Goal: Task Accomplishment & Management: Use online tool/utility

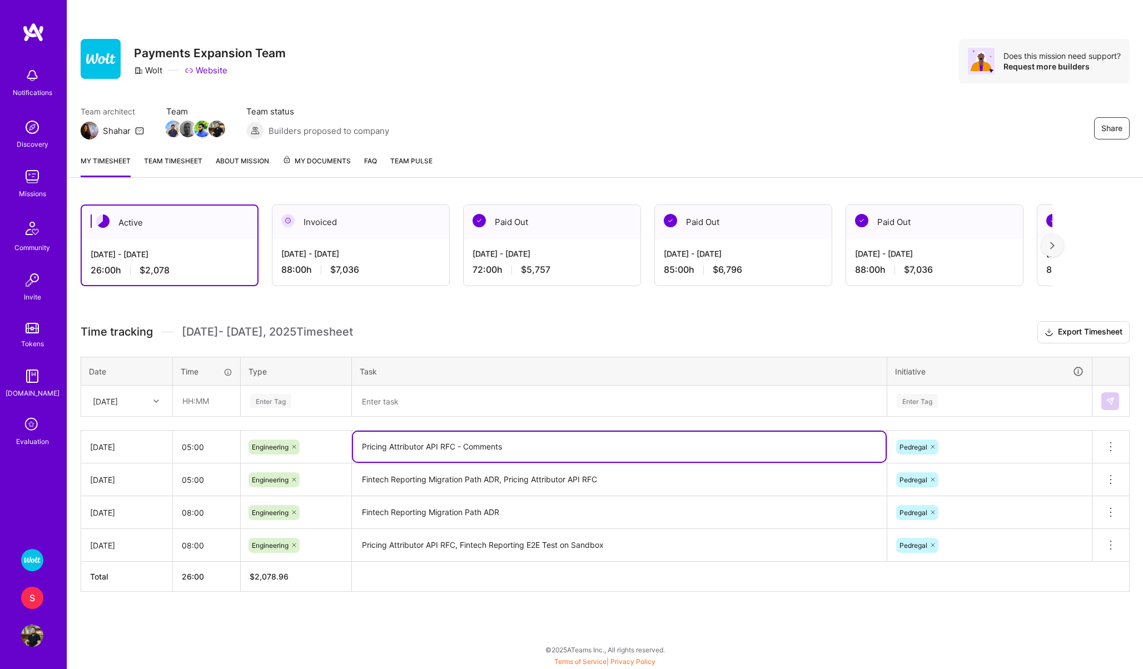
click at [482, 445] on textarea "Pricing Attributor API RFC - Comments" at bounding box center [619, 447] width 532 height 30
click at [92, 399] on div "[DATE]" at bounding box center [118, 401] width 62 height 18
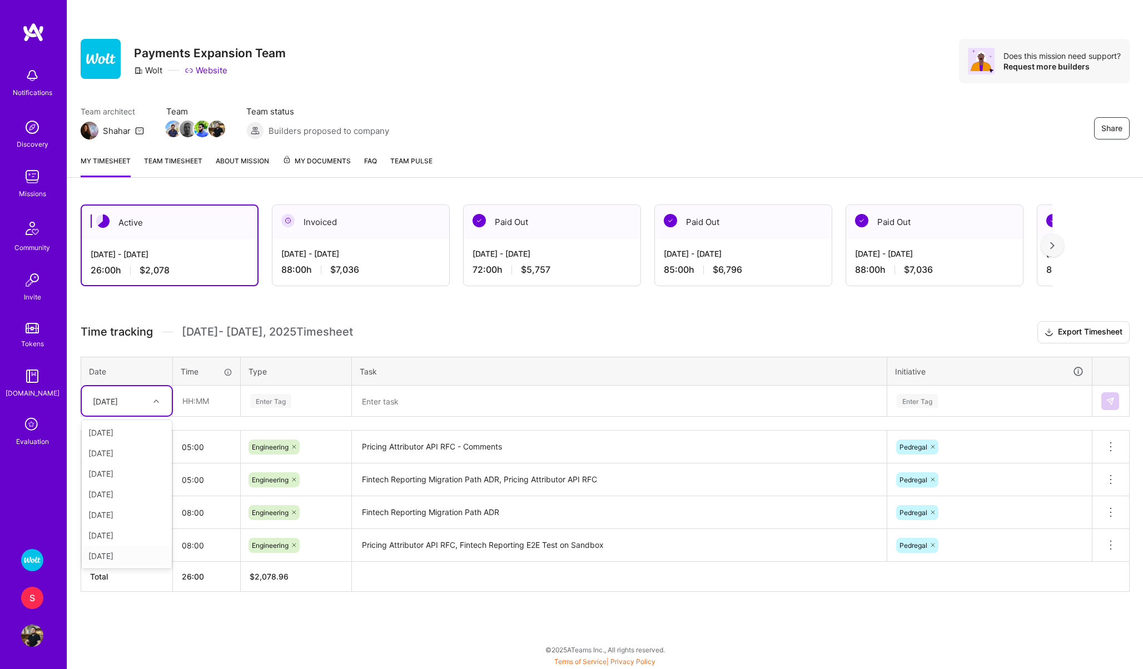
click at [117, 551] on div "[DATE]" at bounding box center [127, 556] width 90 height 21
click at [188, 401] on input "text" at bounding box center [206, 400] width 66 height 29
click at [167, 429] on div "Time tracking [DATE] - [DATE] Timesheet Export Timesheet Date Time Type Task In…" at bounding box center [605, 456] width 1049 height 271
click at [188, 479] on input "05:00" at bounding box center [206, 479] width 67 height 29
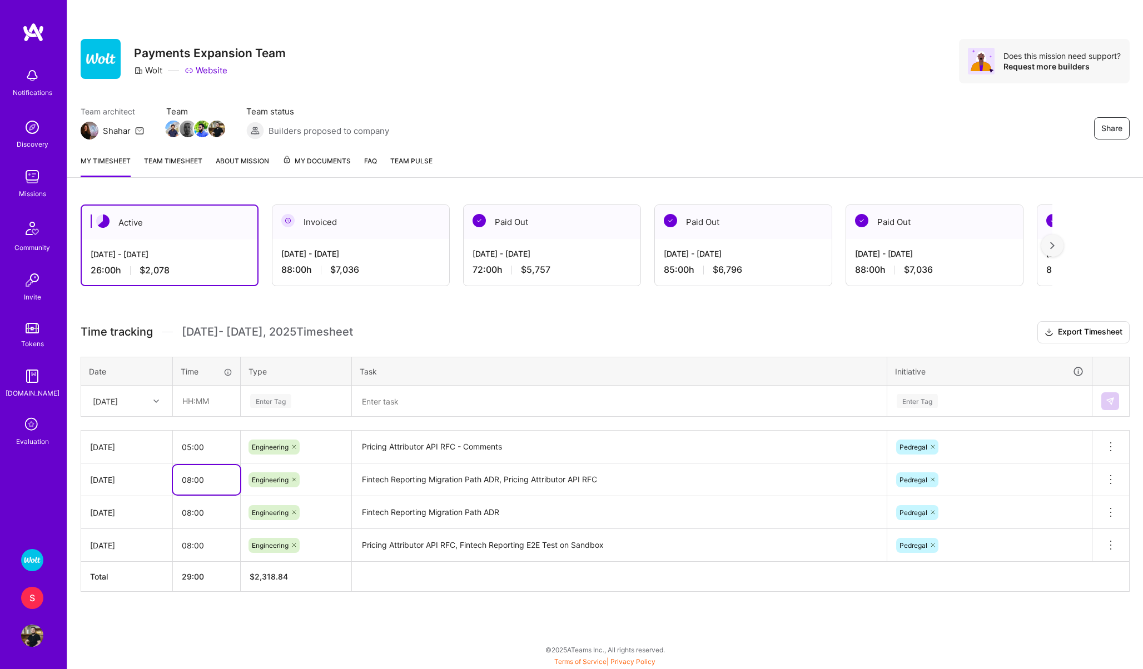
type input "08:00"
click at [191, 445] on input "05:00" at bounding box center [206, 446] width 67 height 29
type input "08:00"
click at [190, 402] on input "text" at bounding box center [206, 400] width 66 height 29
type input "08:00"
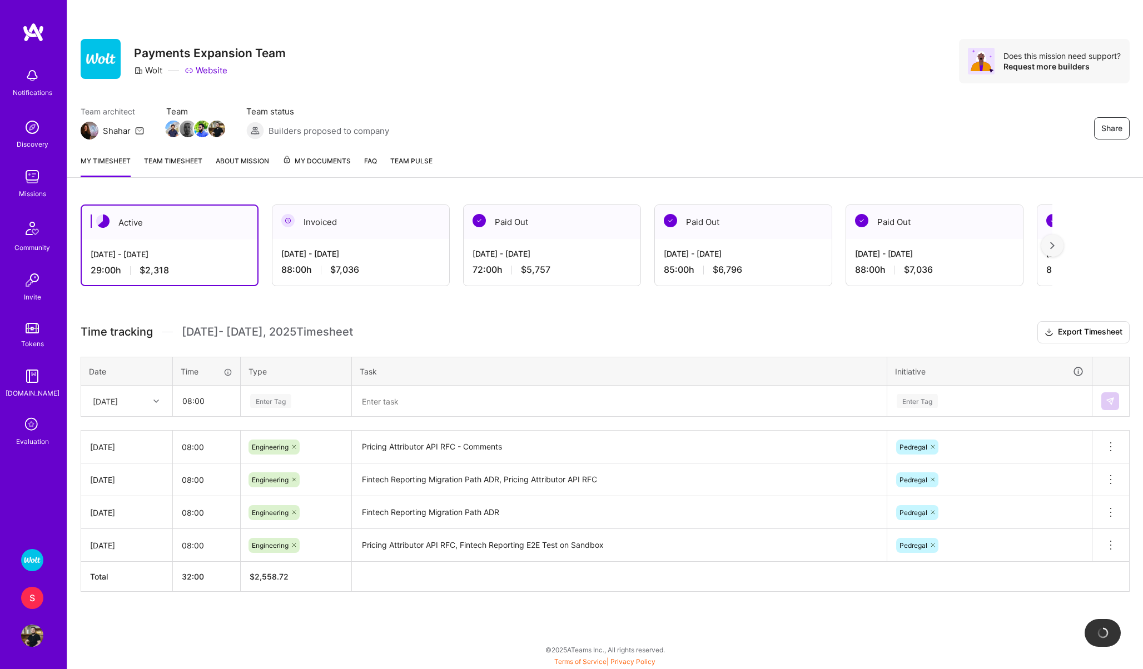
click at [282, 399] on div "Enter Tag" at bounding box center [270, 400] width 41 height 17
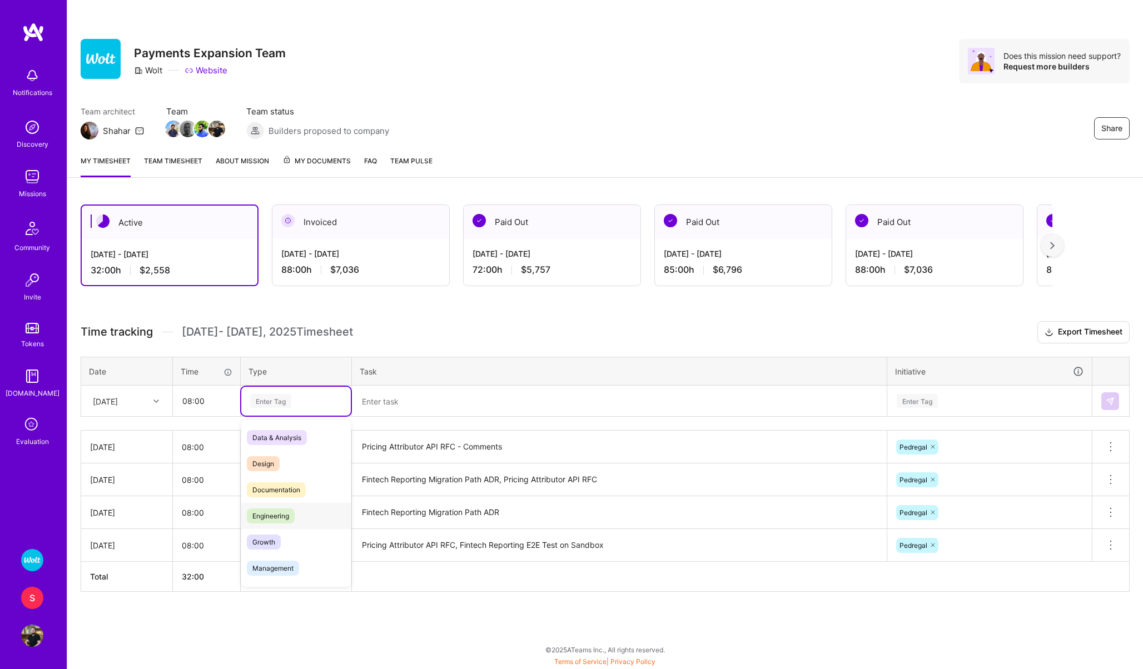
click at [276, 509] on span "Engineering" at bounding box center [271, 516] width 48 height 15
click at [368, 395] on textarea at bounding box center [619, 401] width 532 height 29
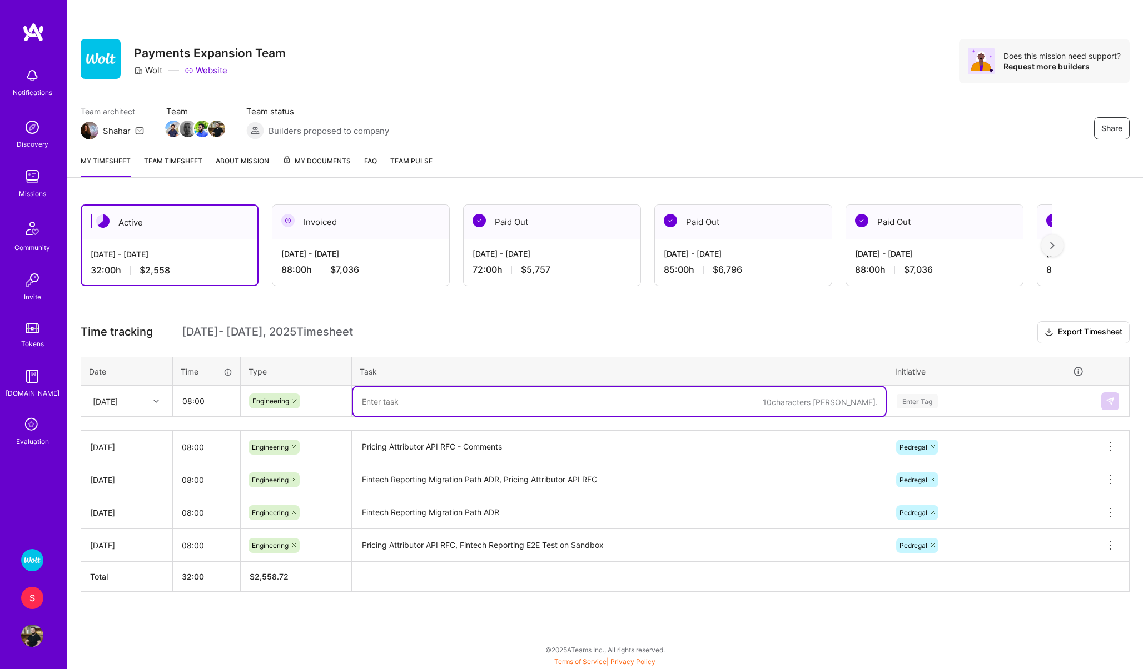
paste textarea "Pricing Attributor API RFC - Comments"
type textarea "Pricing Attributor API RFC - Comments"
click at [911, 404] on div "Enter Tag" at bounding box center [916, 400] width 41 height 17
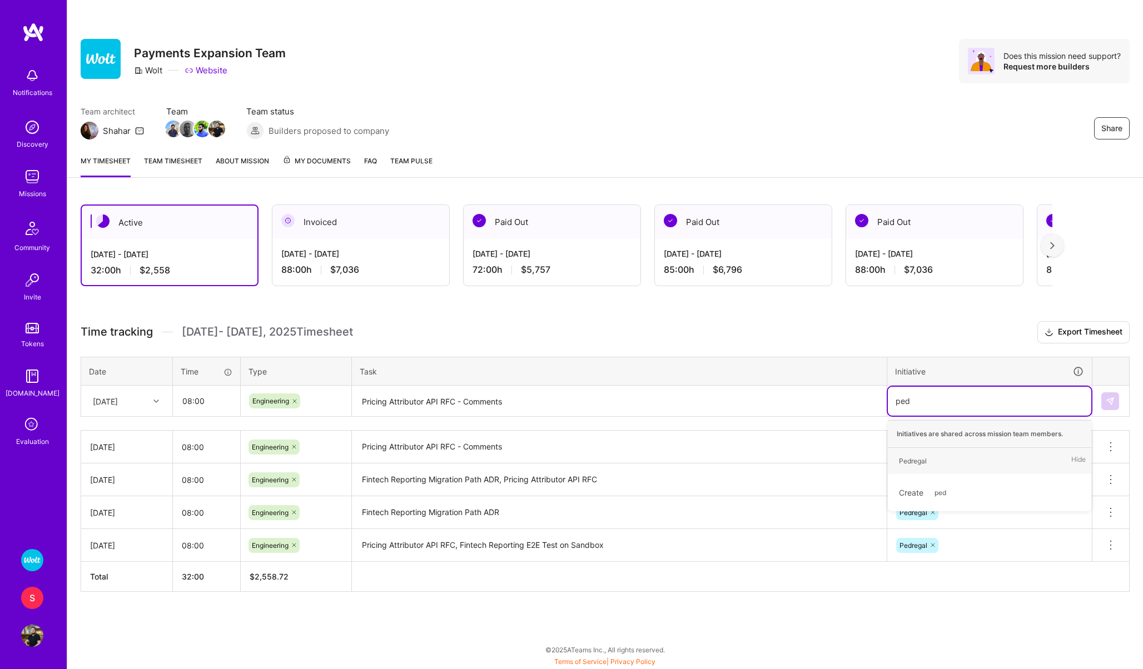
type input "pedre"
click at [911, 458] on div "Pedregal" at bounding box center [913, 461] width 28 height 12
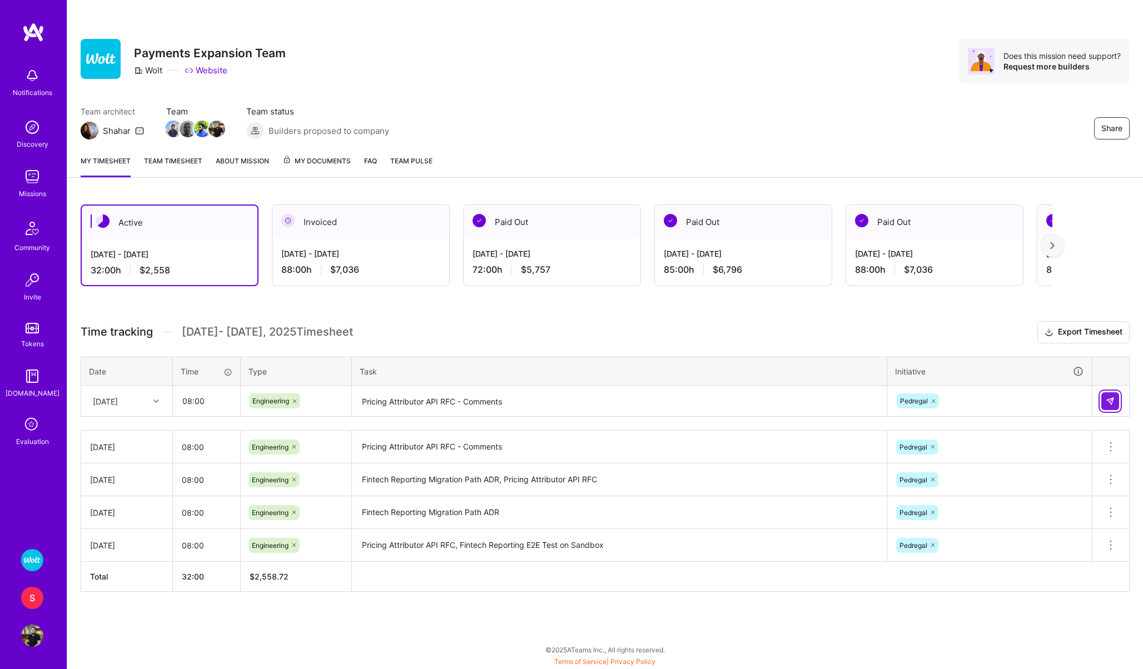
click at [1108, 397] on img at bounding box center [1109, 401] width 9 height 9
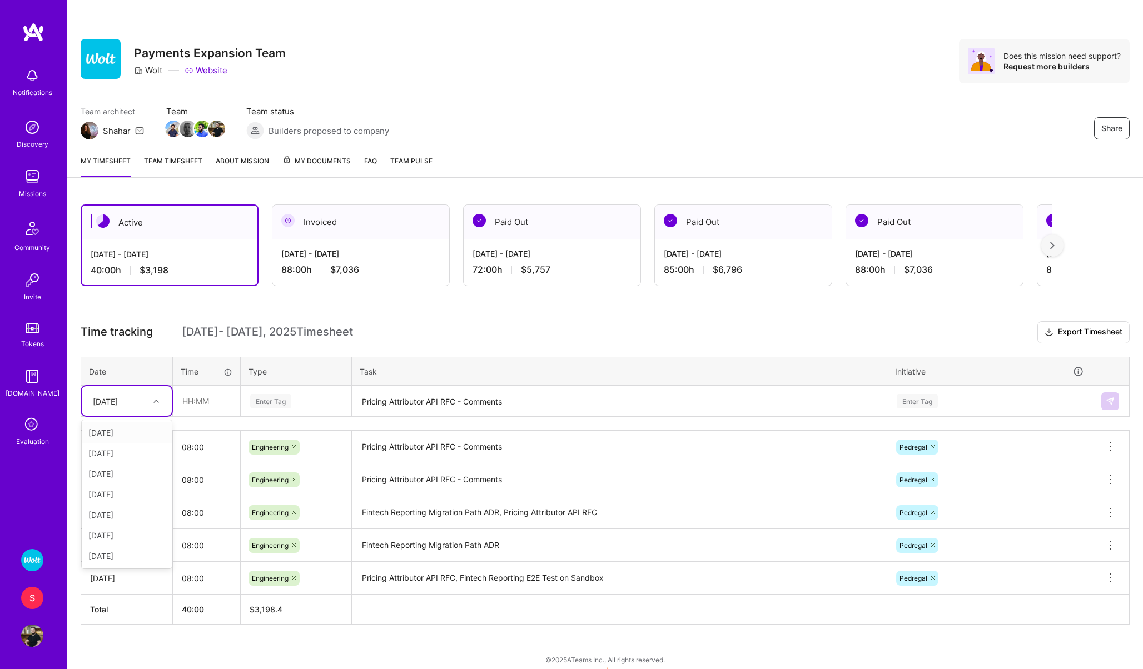
click at [118, 400] on div "[DATE]" at bounding box center [105, 401] width 25 height 12
click at [111, 554] on div "[DATE]" at bounding box center [127, 556] width 90 height 21
click at [190, 402] on input "text" at bounding box center [206, 400] width 66 height 29
type input "08:00"
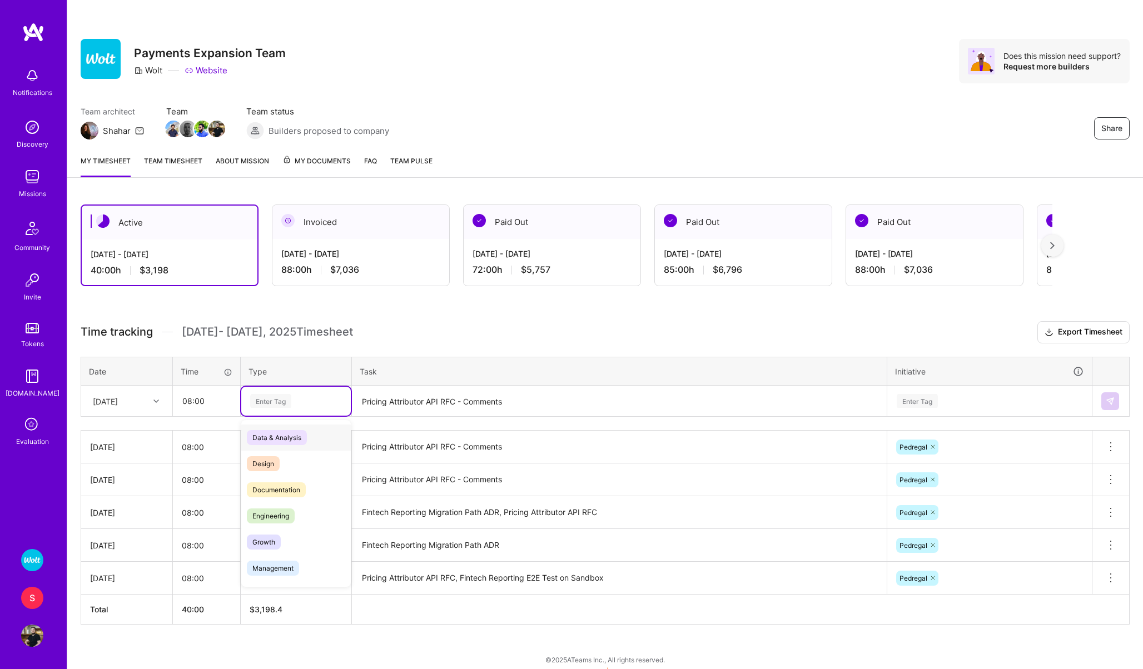
click at [281, 394] on div "Enter Tag" at bounding box center [270, 400] width 41 height 17
click at [278, 512] on span "Engineering" at bounding box center [271, 516] width 48 height 15
click at [395, 402] on textarea "Pricing Attributor API RFC - Comments" at bounding box center [619, 401] width 532 height 29
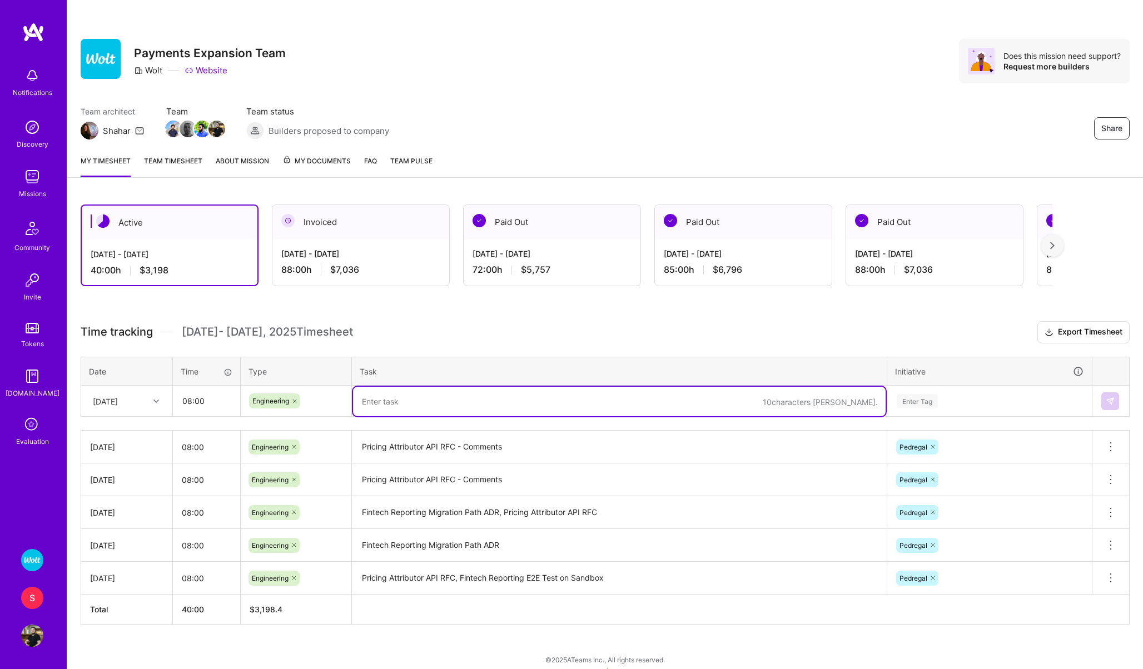
paste textarea "Pricing Attributor API RFC - Comments"
type textarea "Pricing Attributor API RFC - Comments"
click at [903, 397] on div "Enter Tag" at bounding box center [916, 400] width 41 height 17
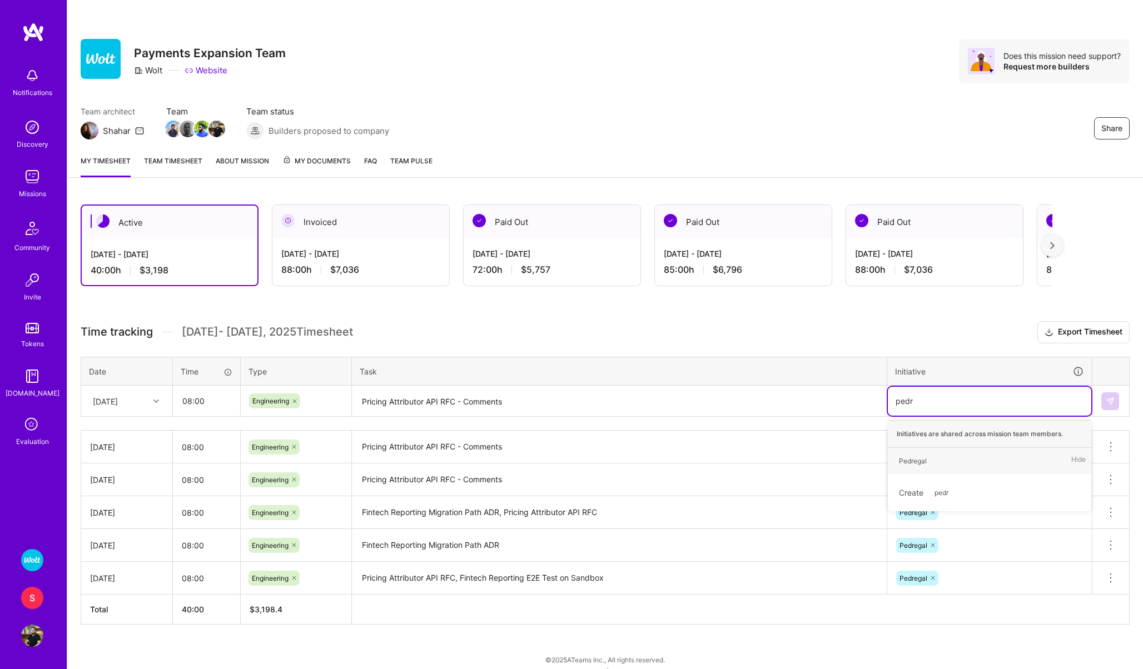
type input "pedre"
click at [914, 460] on div "Pedregal" at bounding box center [913, 461] width 28 height 12
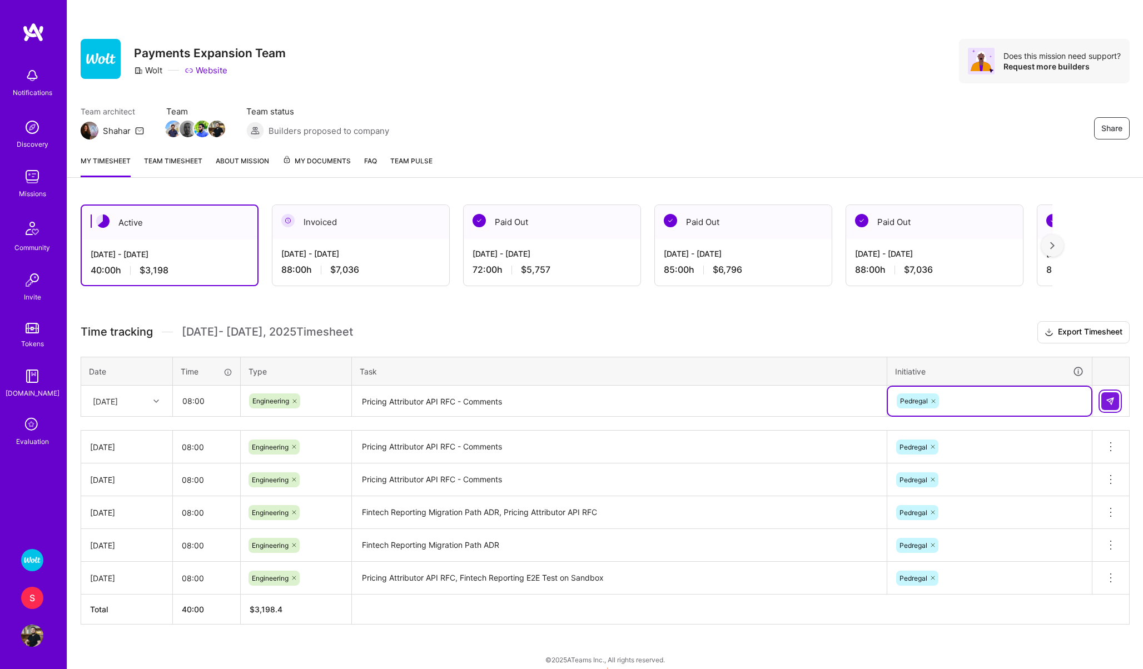
click at [1109, 397] on img at bounding box center [1109, 401] width 9 height 9
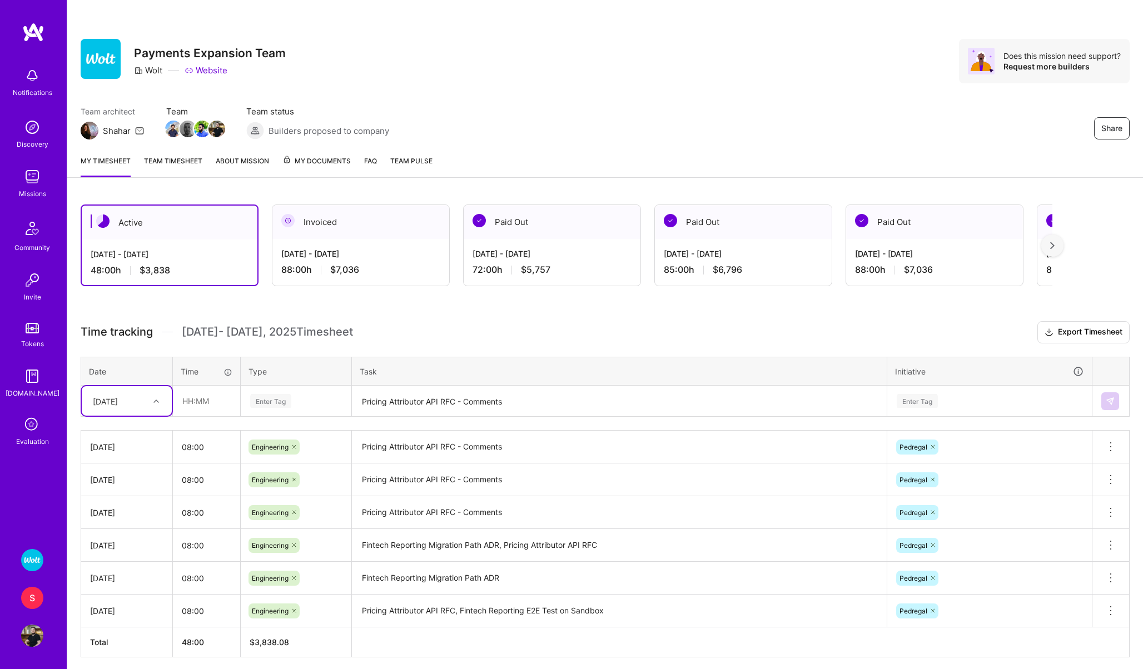
click at [32, 600] on div "S" at bounding box center [32, 598] width 22 height 22
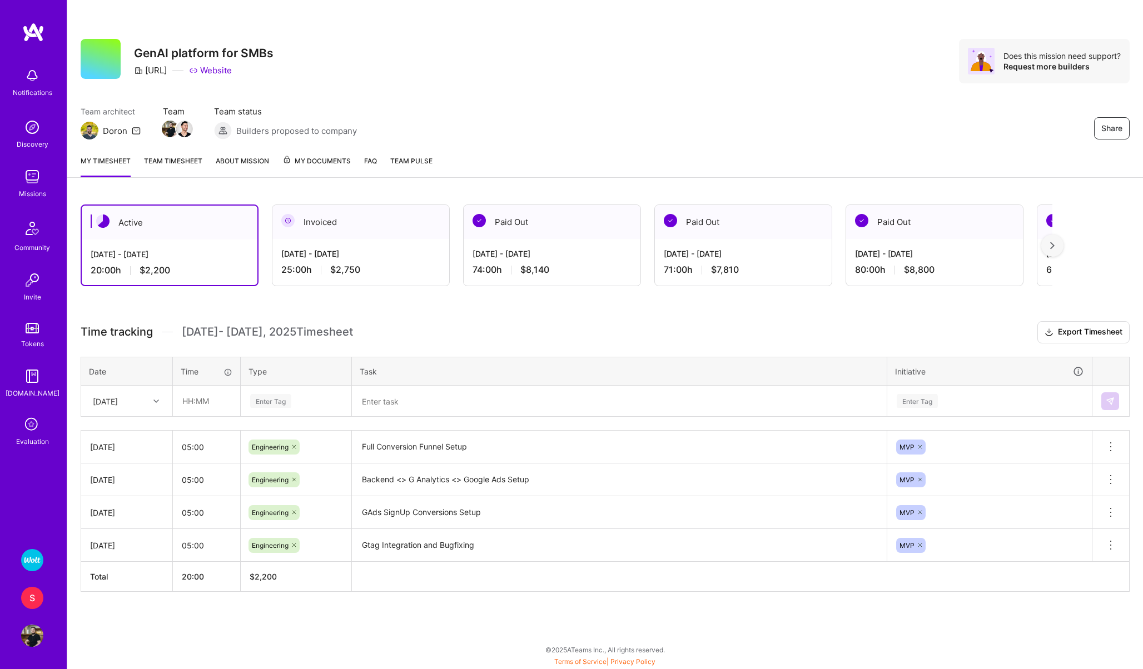
click at [114, 403] on div "[DATE]" at bounding box center [105, 401] width 25 height 12
click at [134, 624] on div "Active [DATE] - [DATE] 20:00 h $2,200 Invoiced [DATE] - [DATE] 25:00 h $2,750 P…" at bounding box center [604, 418] width 1075 height 455
click at [200, 399] on input "text" at bounding box center [206, 400] width 66 height 29
type input "05:00"
click at [261, 402] on div "Enter Tag" at bounding box center [270, 400] width 41 height 17
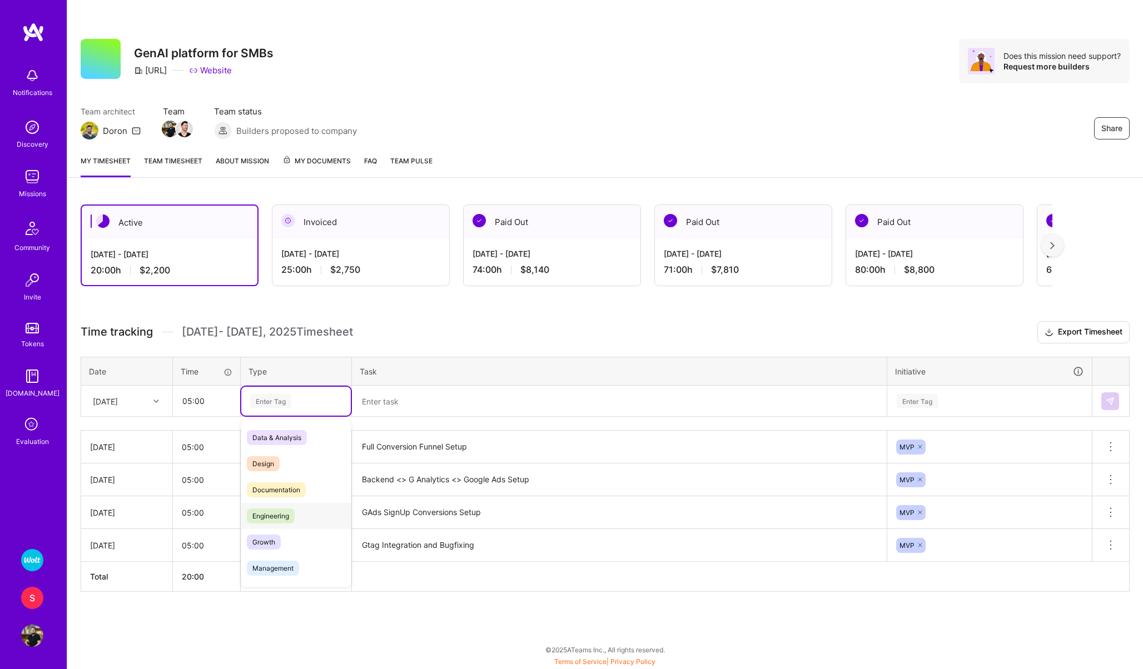
click at [274, 511] on span "Engineering" at bounding box center [271, 516] width 48 height 15
click at [405, 398] on textarea at bounding box center [619, 401] width 532 height 29
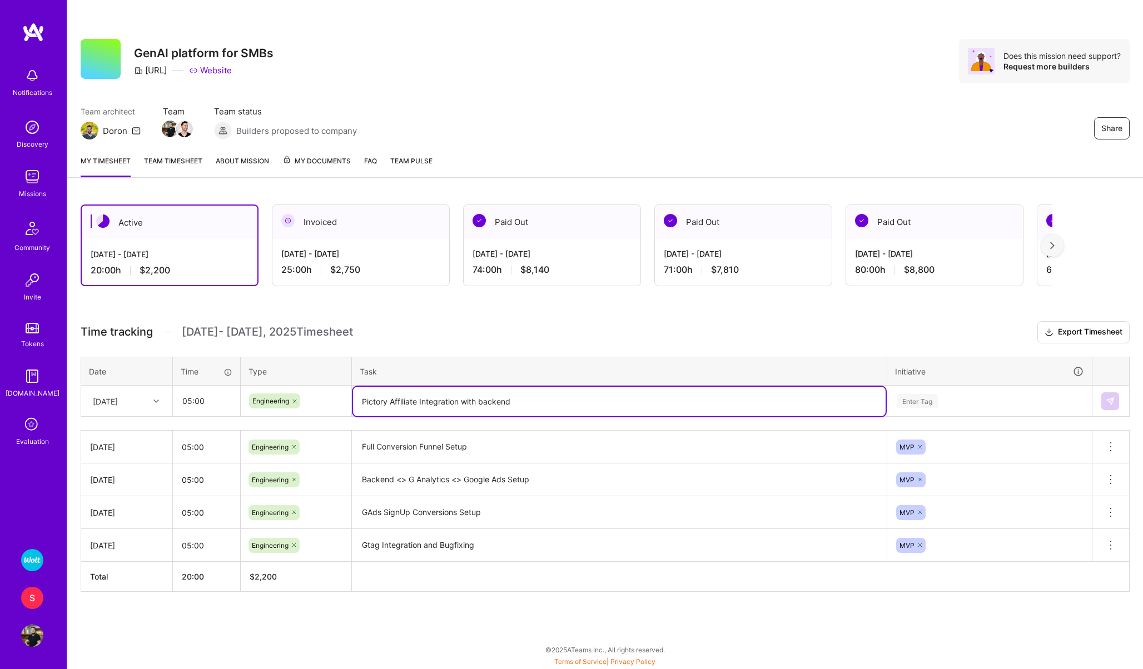
type textarea "Pictory Affiliate Integration with backend"
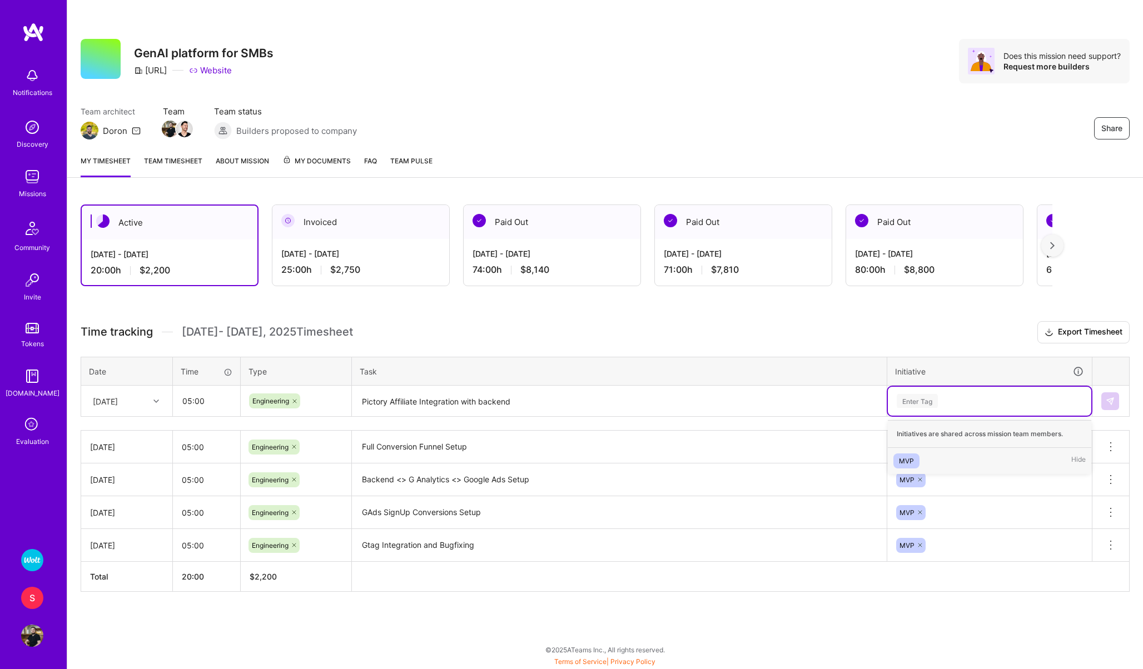
click at [912, 405] on div "Enter Tag" at bounding box center [916, 400] width 41 height 17
type input "mvp"
click at [904, 456] on div "MVP" at bounding box center [906, 461] width 15 height 12
click at [1107, 399] on img at bounding box center [1109, 401] width 9 height 9
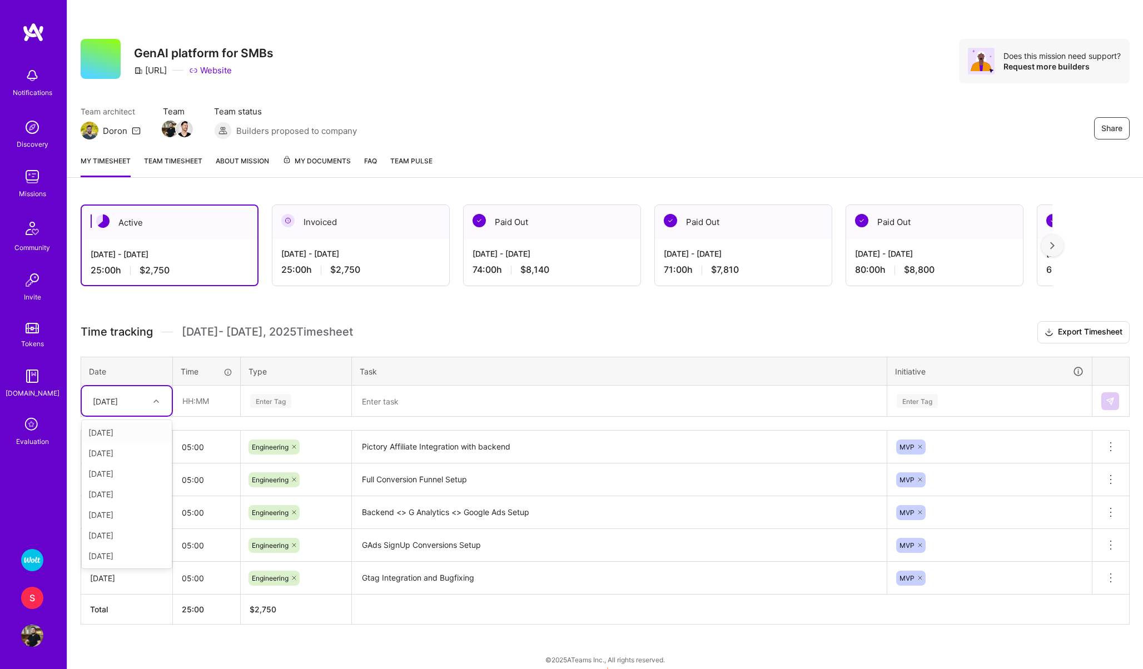
click at [103, 398] on div "[DATE]" at bounding box center [105, 401] width 25 height 12
click at [103, 514] on div "[DATE]" at bounding box center [127, 515] width 90 height 21
click at [187, 405] on input "text" at bounding box center [206, 400] width 66 height 29
type input "05:00"
click at [264, 404] on div "Enter Tag" at bounding box center [270, 400] width 41 height 17
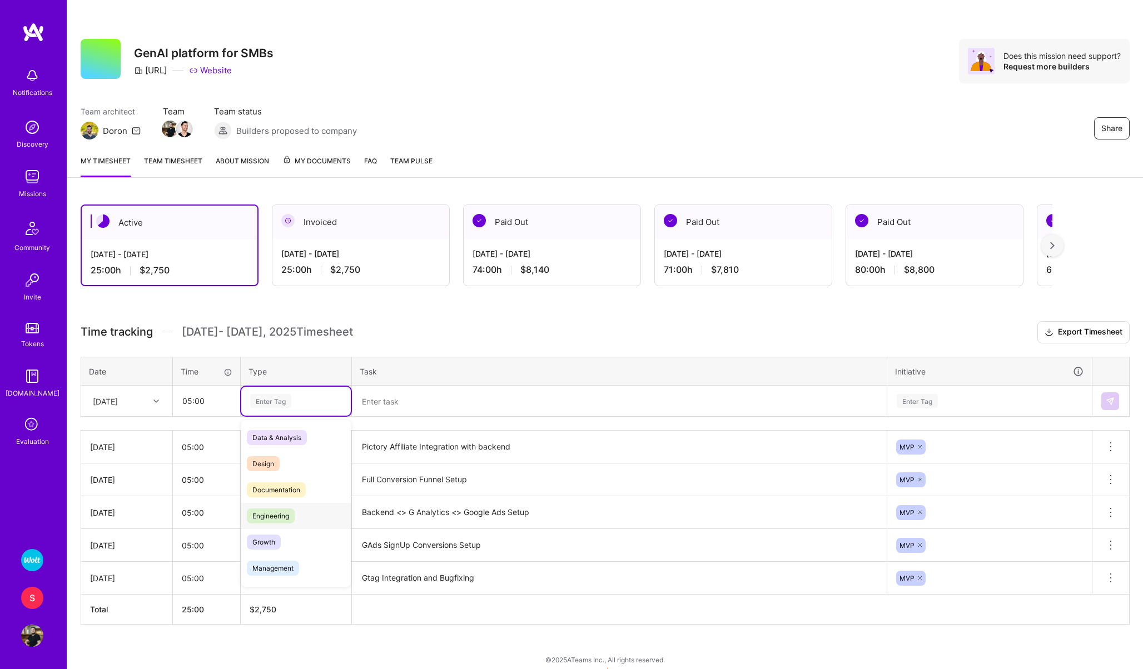
click at [270, 519] on span "Engineering" at bounding box center [271, 516] width 48 height 15
click at [388, 405] on textarea at bounding box center [619, 401] width 532 height 29
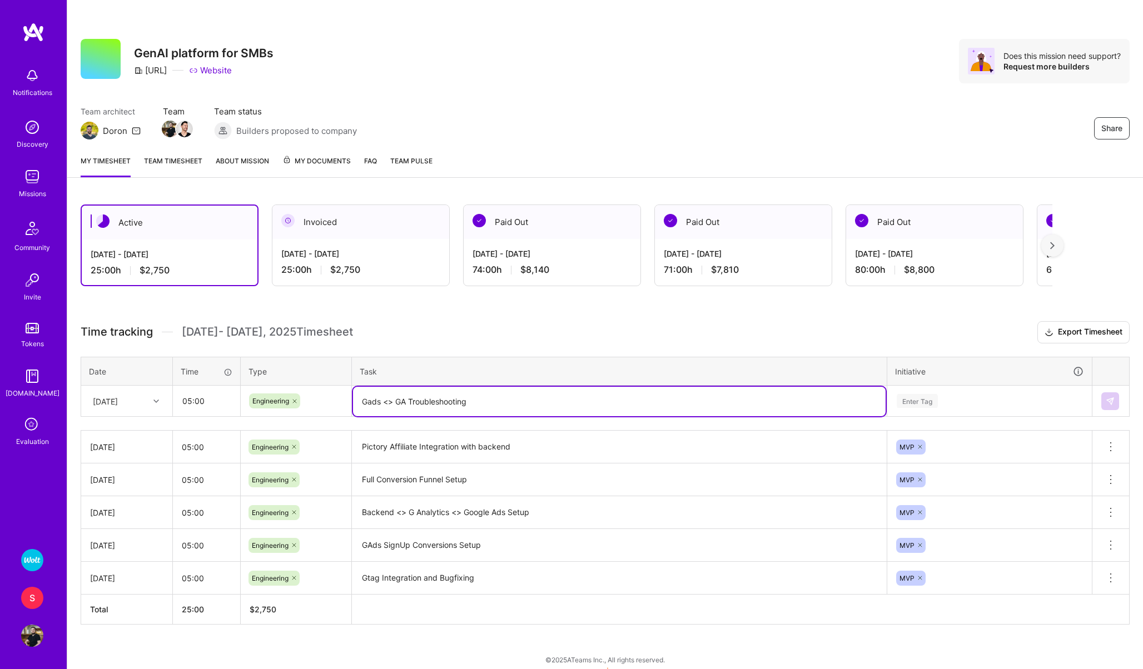
type textarea "Gads <> GA Troubleshooting"
click at [931, 397] on div "Enter Tag" at bounding box center [916, 400] width 41 height 17
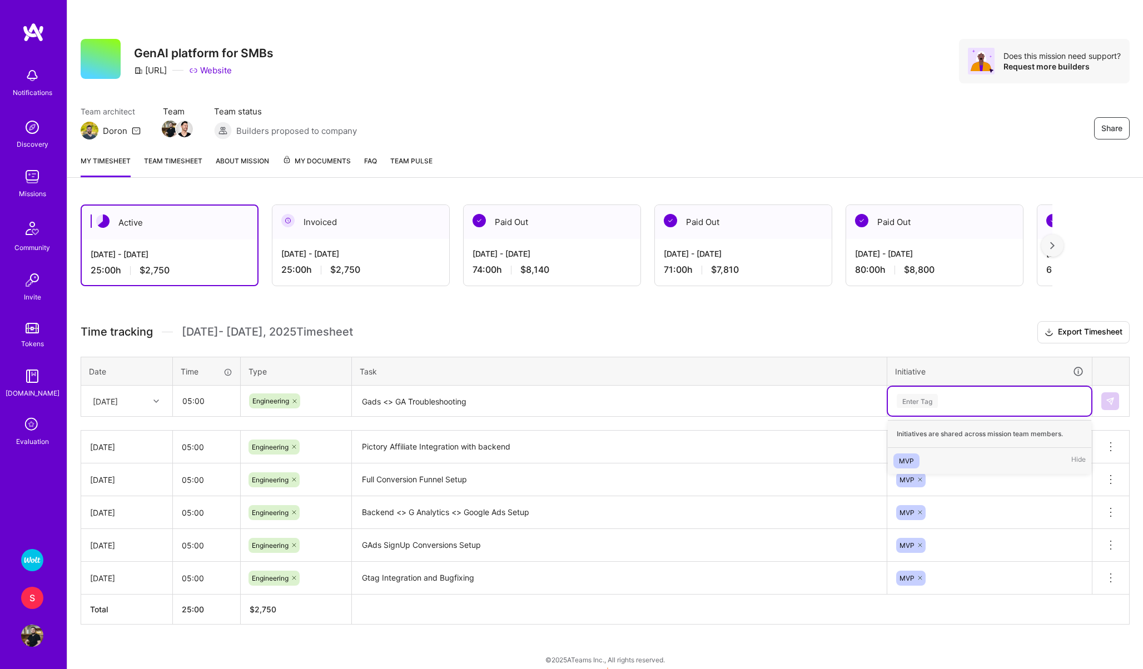
click at [910, 461] on div "MVP" at bounding box center [906, 461] width 15 height 12
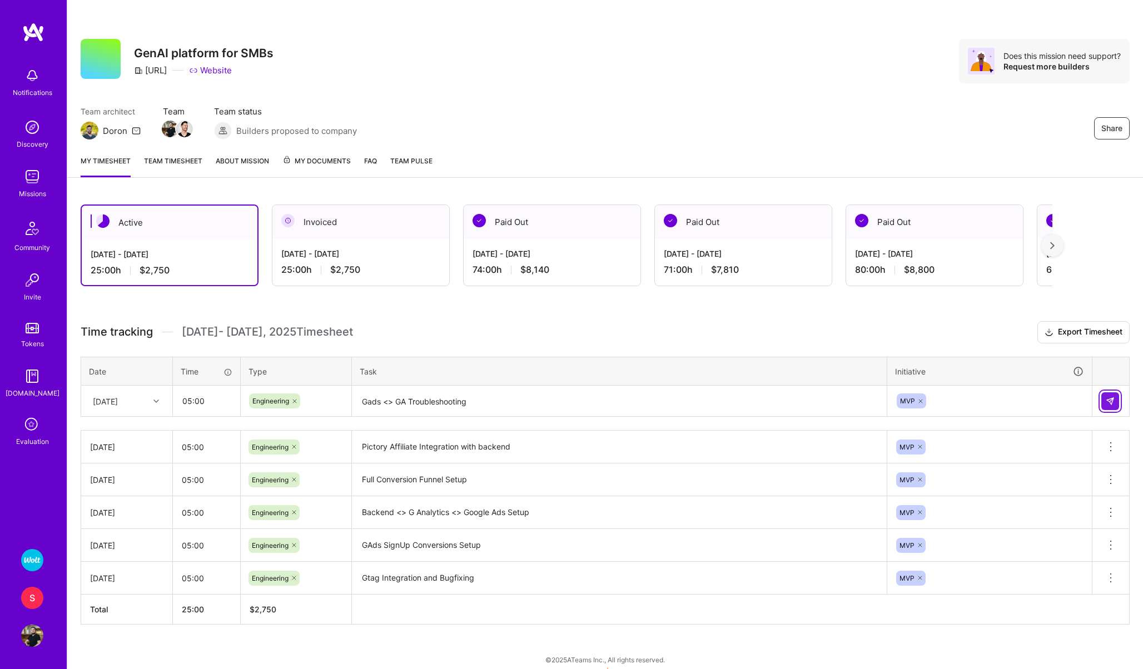
click at [1115, 397] on button at bounding box center [1110, 401] width 18 height 18
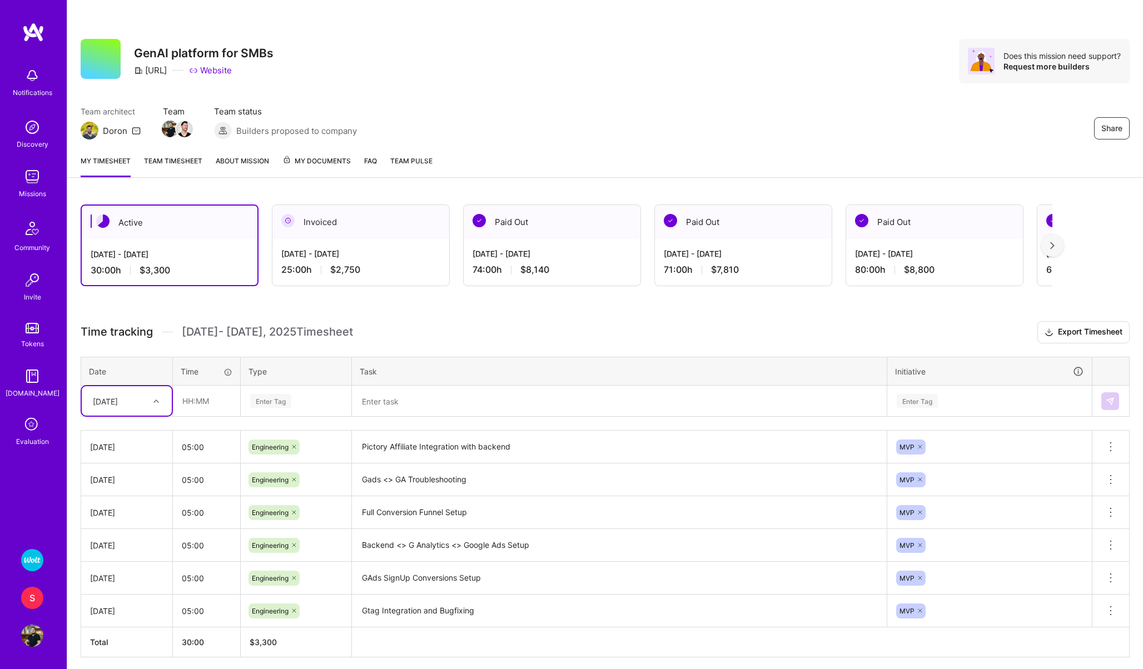
click at [112, 402] on div "[DATE]" at bounding box center [105, 401] width 25 height 12
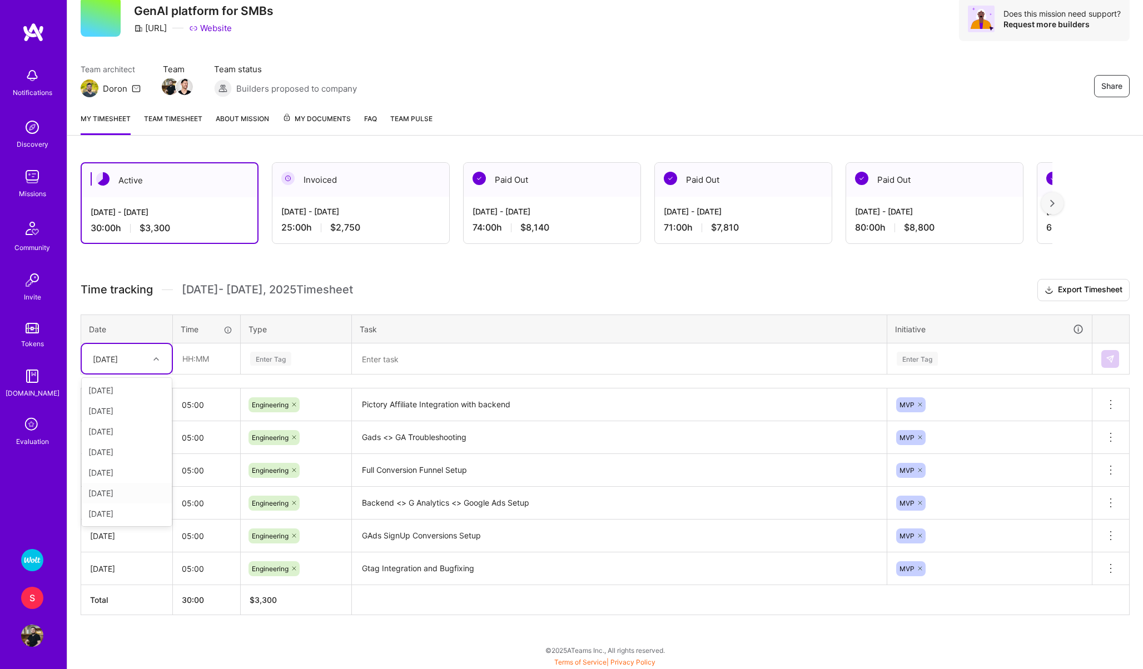
click at [103, 494] on div "[DATE]" at bounding box center [127, 493] width 90 height 21
click at [201, 359] on input "text" at bounding box center [206, 358] width 66 height 29
type input "05:00"
click at [278, 347] on div "Enter Tag" at bounding box center [295, 359] width 109 height 29
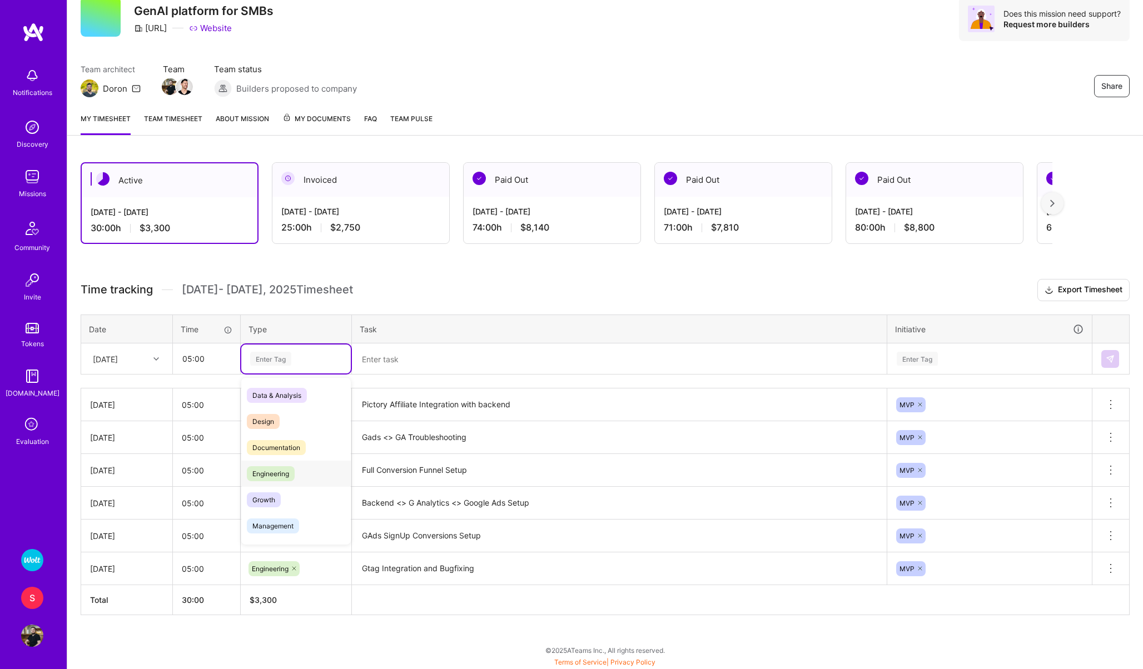
click at [273, 470] on span "Engineering" at bounding box center [271, 473] width 48 height 15
click at [397, 360] on textarea at bounding box center [619, 359] width 532 height 29
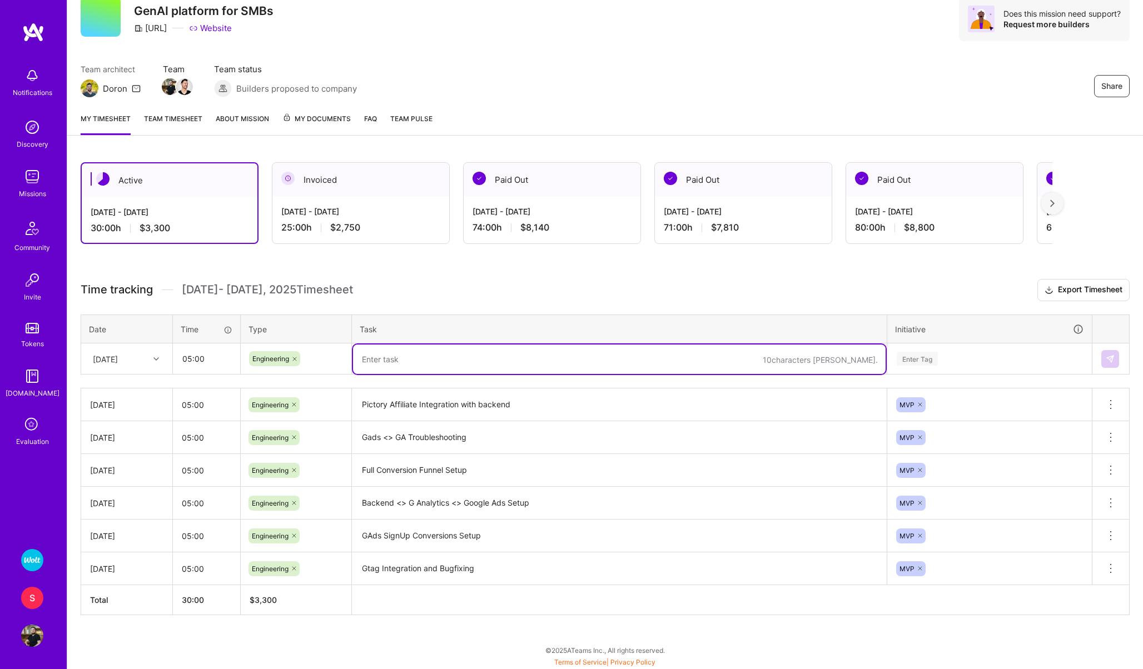
paste textarea "Gads <> GA Troubleshooting"
type textarea "Gads <> GA Troubleshooting"
click at [910, 367] on div "Enter Tag" at bounding box center [989, 359] width 203 height 29
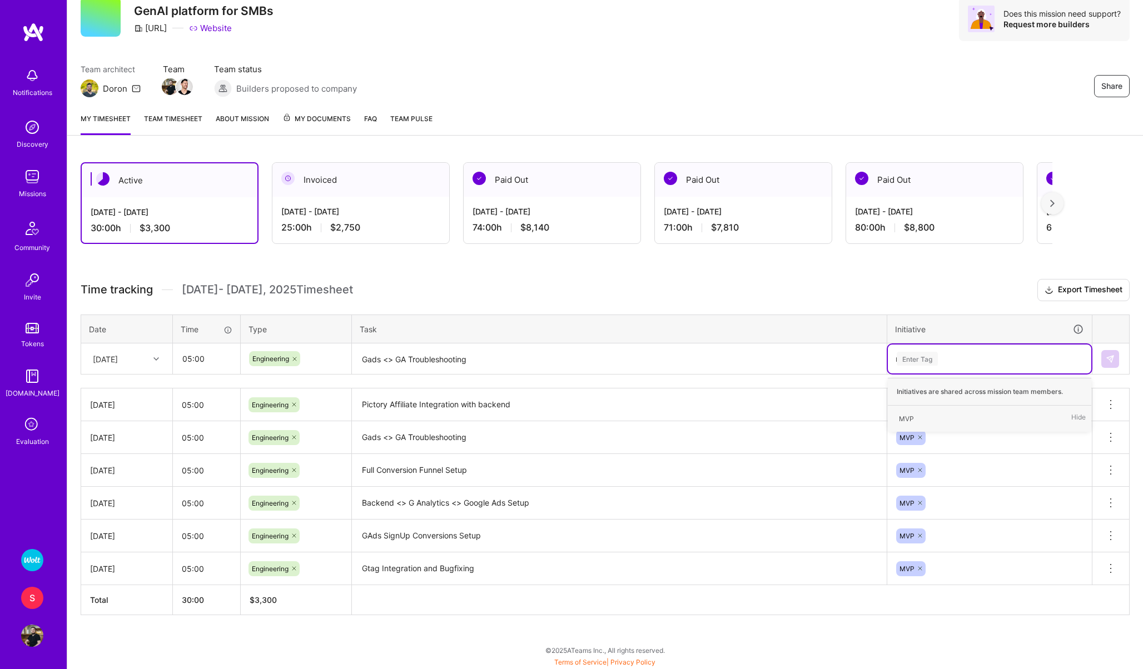
type input "mv"
click at [905, 416] on div "MVP" at bounding box center [906, 419] width 15 height 12
click at [1111, 355] on img at bounding box center [1109, 359] width 9 height 9
